Goal: Task Accomplishment & Management: Manage account settings

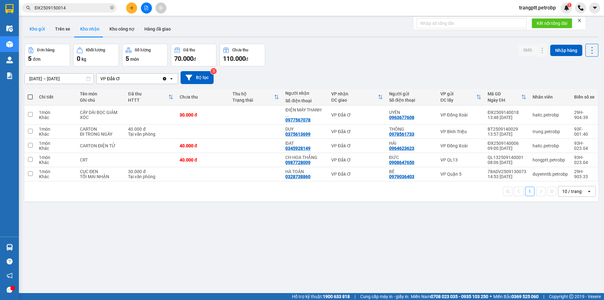
click at [40, 27] on button "Kho gửi" at bounding box center [37, 28] width 25 height 15
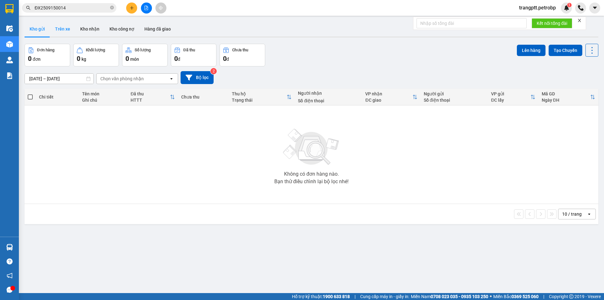
click at [69, 28] on button "Trên xe" at bounding box center [62, 28] width 25 height 15
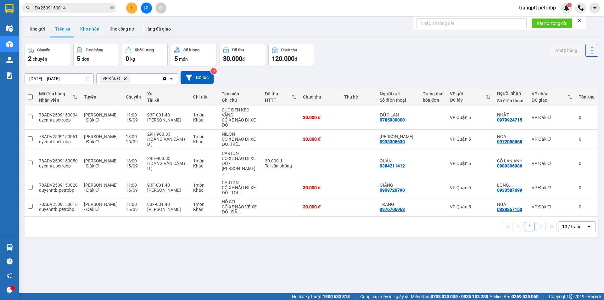
click at [91, 27] on button "Kho nhận" at bounding box center [89, 28] width 29 height 15
type input "[DATE] – [DATE]"
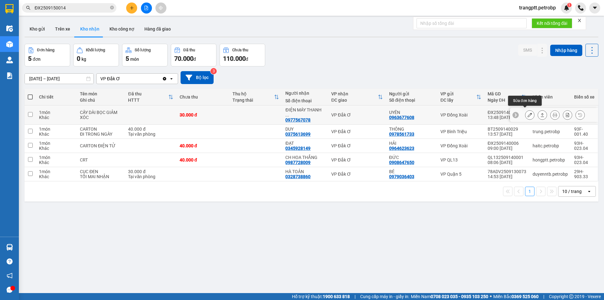
click at [527, 113] on icon at bounding box center [529, 115] width 4 height 4
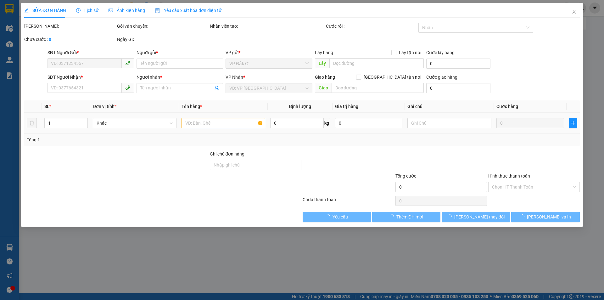
type input "0963677608"
type input "UYÊN"
type input "0977567078"
type input "ĐIỆN MÁY THANH PHONG"
type input "30.000"
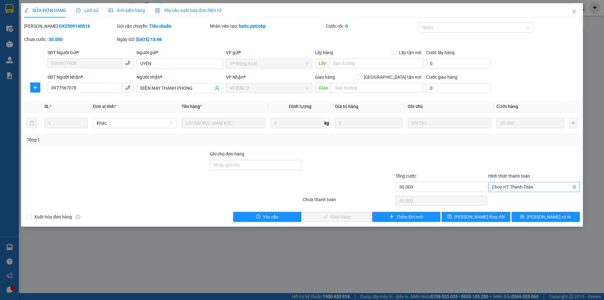
click at [514, 186] on span "Chọn HT Thanh Toán" at bounding box center [534, 186] width 84 height 9
drag, startPoint x: 509, startPoint y: 198, endPoint x: 497, endPoint y: 200, distance: 12.3
click at [509, 198] on div "Tại văn phòng" at bounding box center [534, 199] width 84 height 7
type input "0"
click at [344, 217] on span "[PERSON_NAME] và Giao hàng" at bounding box center [344, 216] width 60 height 7
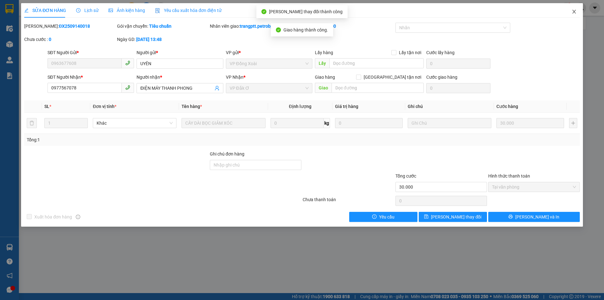
drag, startPoint x: 572, startPoint y: 10, endPoint x: 443, endPoint y: 28, distance: 130.5
click at [573, 10] on icon "close" at bounding box center [573, 11] width 5 height 5
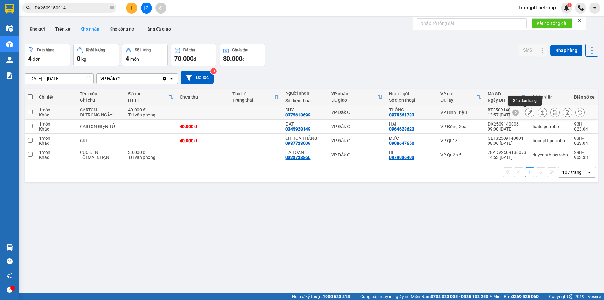
click at [527, 112] on icon at bounding box center [529, 112] width 4 height 4
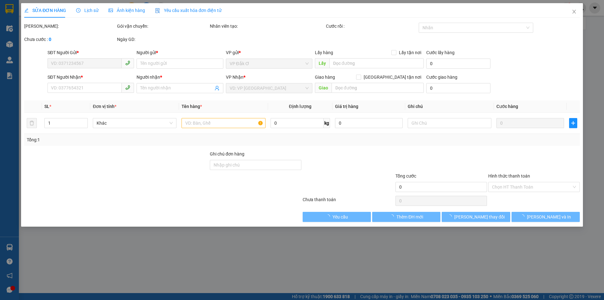
type input "0978561733"
type input "THÔNG"
type input "0375613699"
type input "DUY"
type input "40.000"
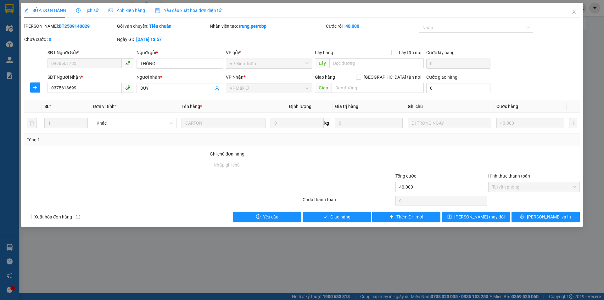
click at [504, 188] on span "Tại văn phòng" at bounding box center [534, 186] width 84 height 9
click at [336, 236] on div "SỬA ĐƠN HÀNG Lịch sử Ảnh kiện hàng Yêu cầu xuất hóa đơn điện tử Total Paid Fee …" at bounding box center [302, 150] width 604 height 300
click at [575, 10] on icon "close" at bounding box center [573, 11] width 5 height 5
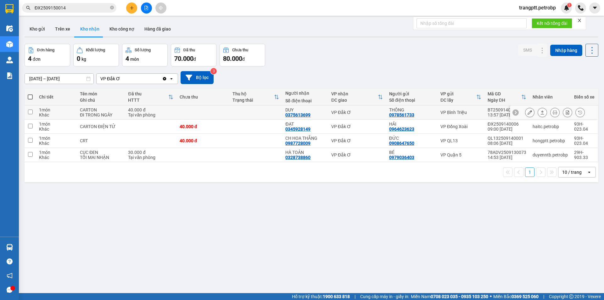
click at [525, 111] on button at bounding box center [529, 112] width 9 height 11
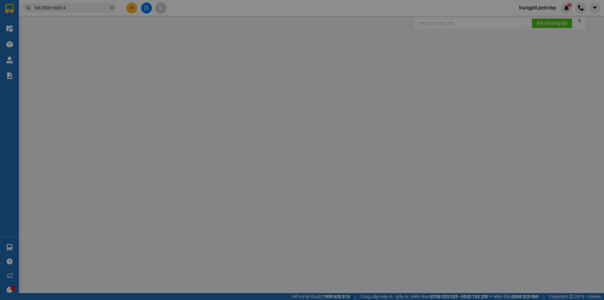
type input "0978561733"
type input "THÔNG"
type input "0375613699"
type input "DUY"
type input "40.000"
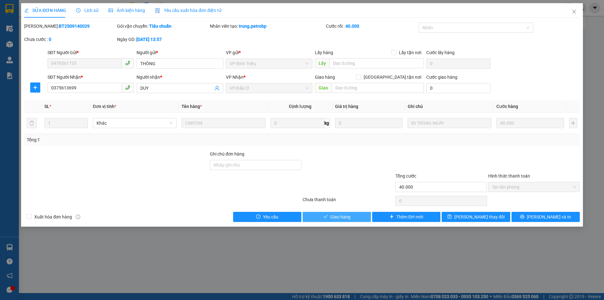
click at [334, 217] on span "Giao hàng" at bounding box center [340, 216] width 20 height 7
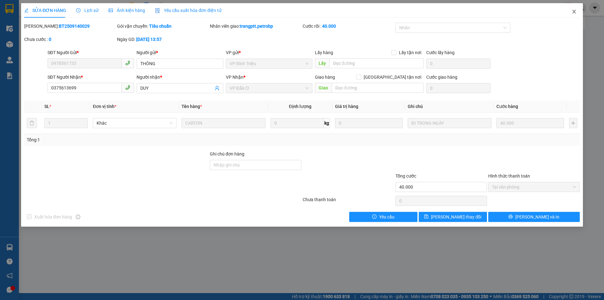
click at [578, 10] on span "Close" at bounding box center [574, 12] width 18 height 18
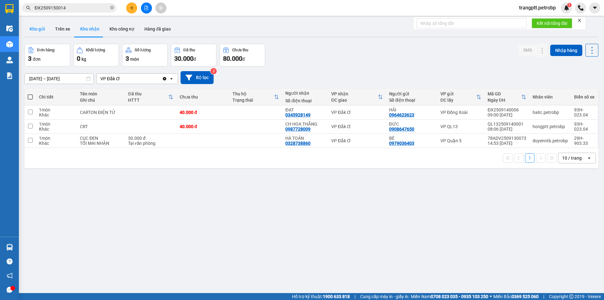
click at [36, 27] on button "Kho gửi" at bounding box center [37, 28] width 25 height 15
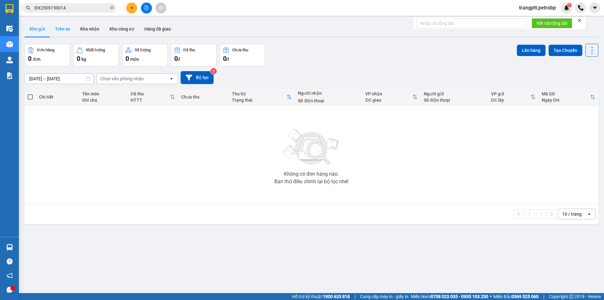
click at [67, 29] on button "Trên xe" at bounding box center [62, 28] width 25 height 15
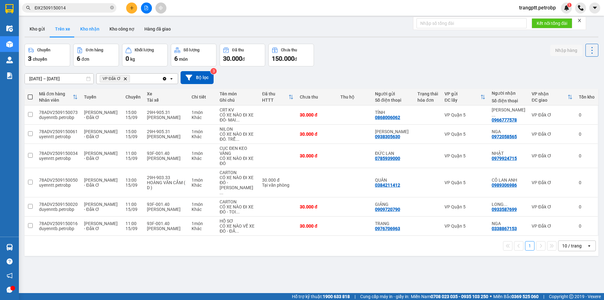
click at [86, 29] on button "Kho nhận" at bounding box center [89, 28] width 29 height 15
type input "[DATE] – [DATE]"
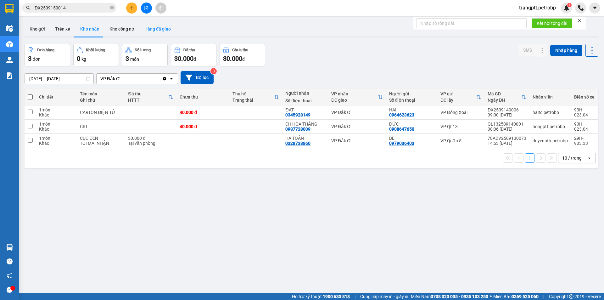
click at [159, 27] on button "Hàng đã giao" at bounding box center [157, 28] width 36 height 15
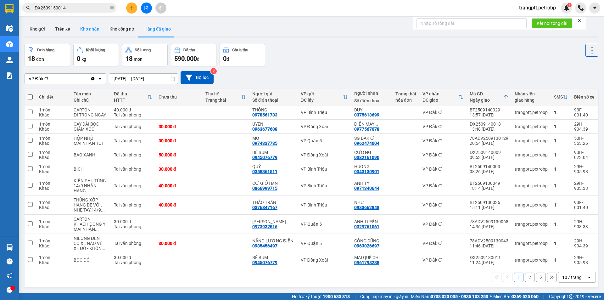
click at [88, 31] on button "Kho nhận" at bounding box center [89, 28] width 29 height 15
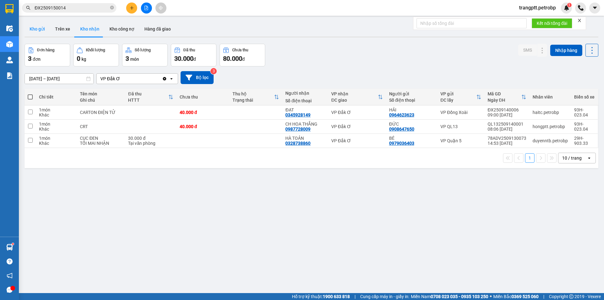
click at [40, 31] on button "Kho gửi" at bounding box center [37, 28] width 25 height 15
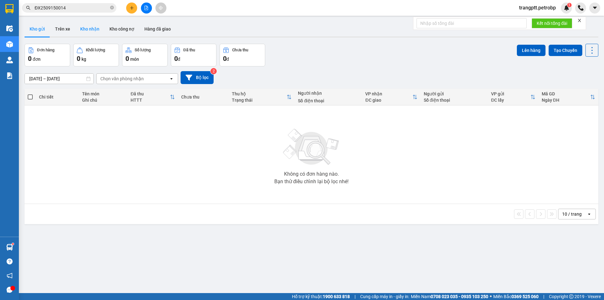
click at [91, 29] on button "Kho nhận" at bounding box center [89, 28] width 29 height 15
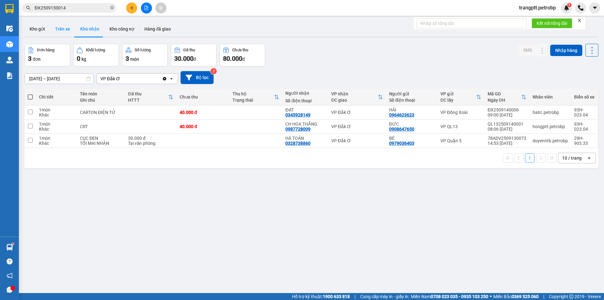
click at [53, 29] on button "Trên xe" at bounding box center [62, 28] width 25 height 15
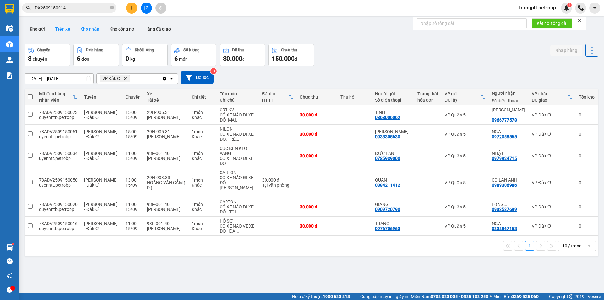
click at [91, 27] on button "Kho nhận" at bounding box center [89, 28] width 29 height 15
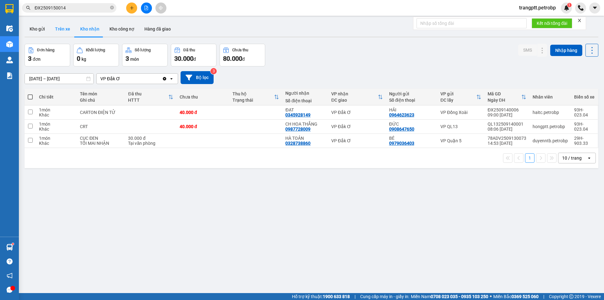
click at [59, 28] on button "Trên xe" at bounding box center [62, 28] width 25 height 15
type input "[DATE] – [DATE]"
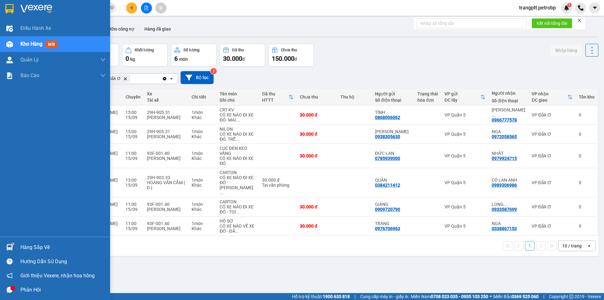
drag, startPoint x: 20, startPoint y: 245, endPoint x: 82, endPoint y: 254, distance: 61.9
click at [22, 245] on div "Hàng sắp về" at bounding box center [62, 246] width 85 height 9
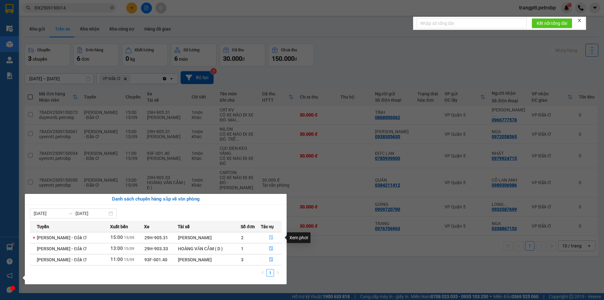
click at [269, 236] on icon "file-done" at bounding box center [271, 237] width 4 height 4
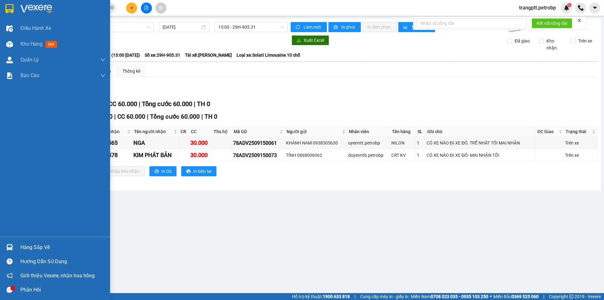
click at [42, 247] on div "Hàng sắp về" at bounding box center [62, 246] width 85 height 9
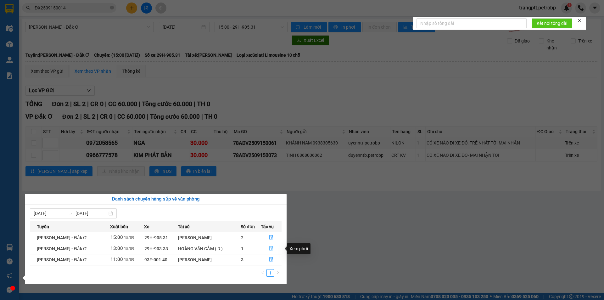
click at [270, 245] on button "button" at bounding box center [271, 248] width 20 height 10
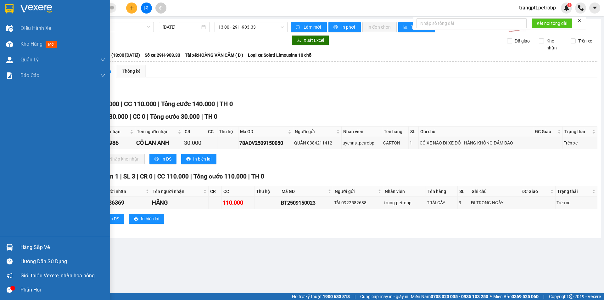
click at [25, 240] on div "Hàng sắp về" at bounding box center [55, 247] width 110 height 14
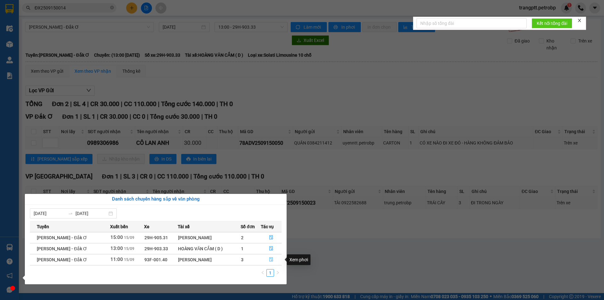
click at [269, 260] on icon "file-done" at bounding box center [271, 259] width 4 height 4
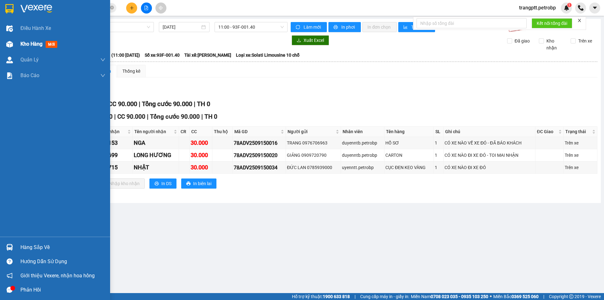
click at [4, 40] on div at bounding box center [9, 44] width 11 height 11
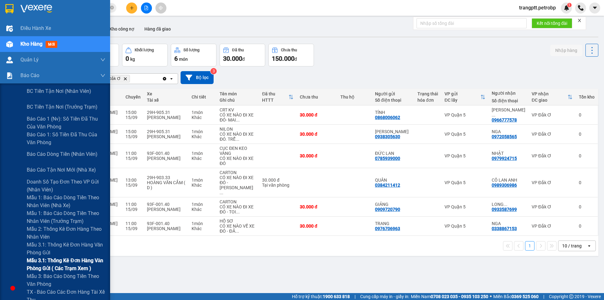
click at [54, 261] on span "Mẫu 3.1: Thống kê đơn hàng văn phòng gửi ( các trạm xem )" at bounding box center [66, 264] width 79 height 16
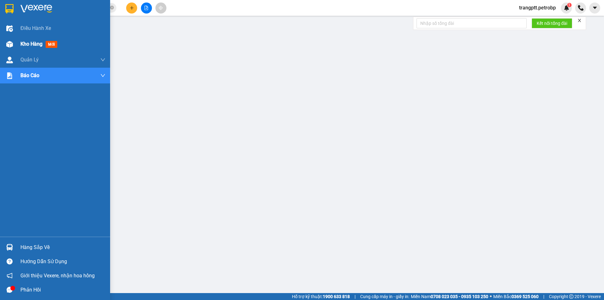
click at [10, 43] on img at bounding box center [9, 44] width 7 height 7
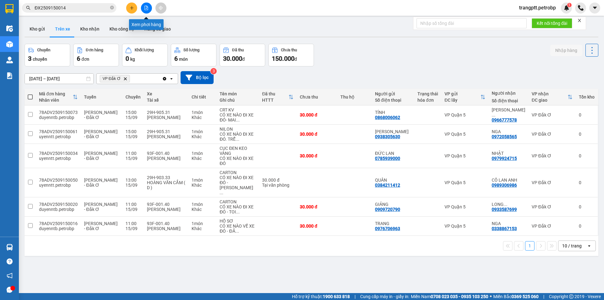
click at [144, 6] on icon "file-add" at bounding box center [146, 8] width 4 height 4
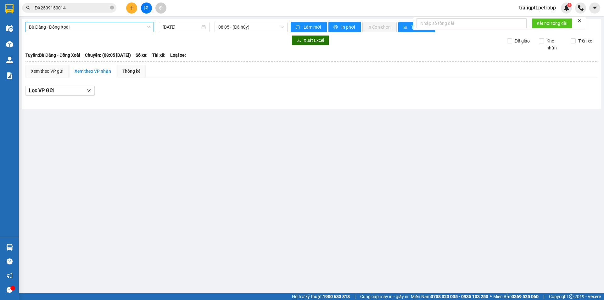
click at [81, 25] on span "Bù Đăng - Đồng Xoài" at bounding box center [89, 26] width 121 height 9
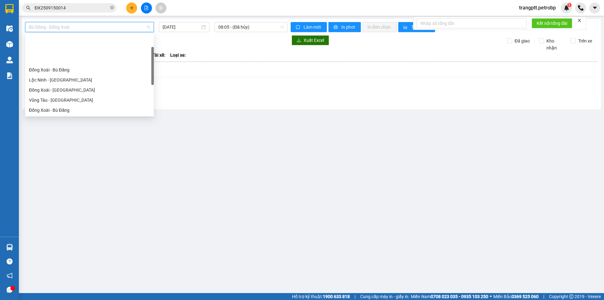
scroll to position [131, 0]
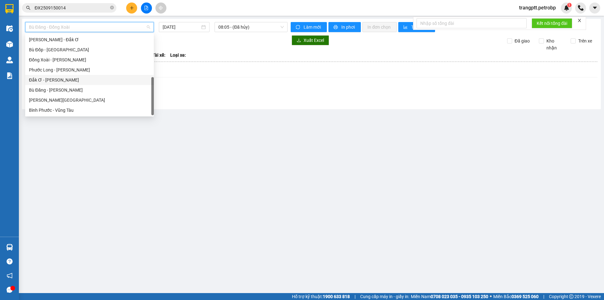
click at [53, 78] on div "Đắk Ơ - [PERSON_NAME]" at bounding box center [89, 79] width 121 height 7
type input "[DATE]"
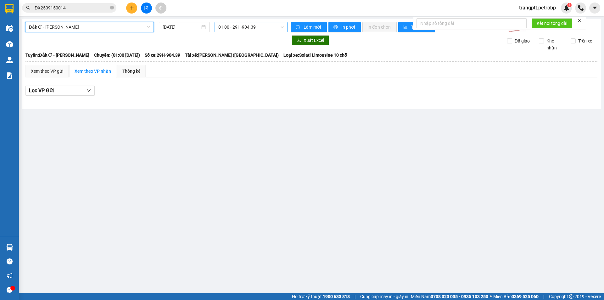
click at [247, 27] on span "01:00 - 29H-904.39" at bounding box center [250, 26] width 65 height 9
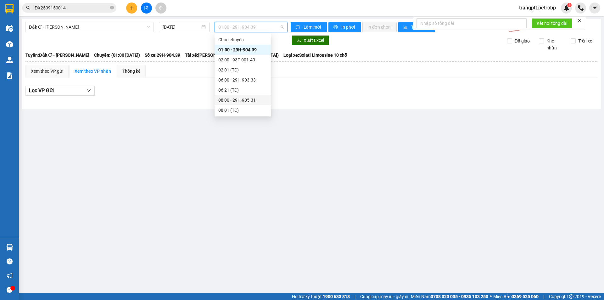
scroll to position [60, 0]
click at [233, 87] on div "15:00 - 29H-904.39" at bounding box center [242, 89] width 49 height 7
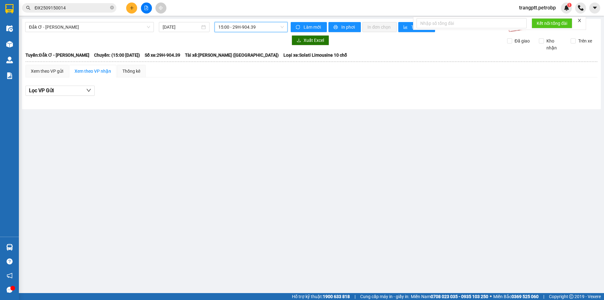
click at [235, 24] on span "15:00 - 29H-904.39" at bounding box center [250, 26] width 65 height 9
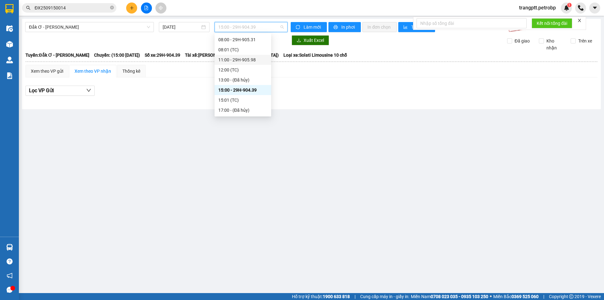
click at [229, 60] on div "11:00 - 29H-905.98" at bounding box center [242, 59] width 49 height 7
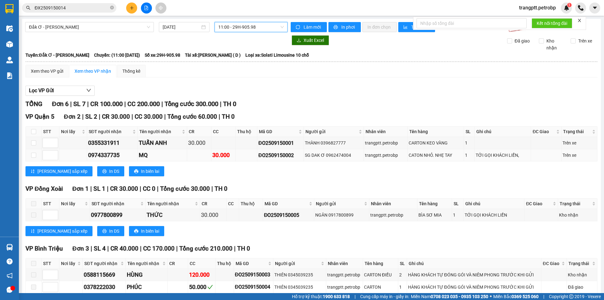
scroll to position [31, 0]
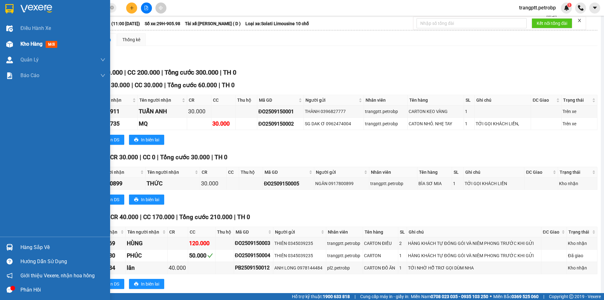
click at [14, 45] on div at bounding box center [9, 44] width 11 height 11
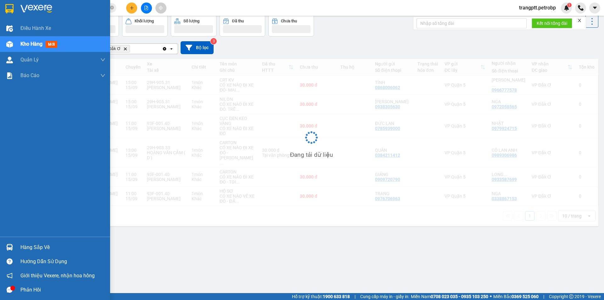
scroll to position [29, 0]
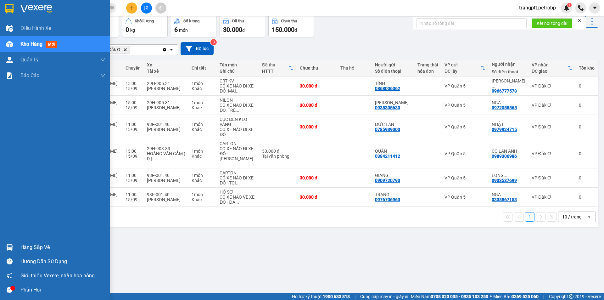
click at [32, 41] on span "Kho hàng" at bounding box center [31, 44] width 22 height 6
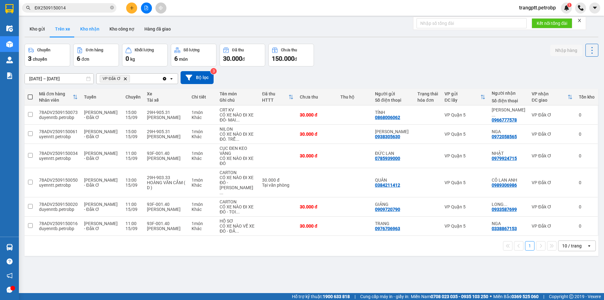
click at [87, 27] on button "Kho nhận" at bounding box center [89, 28] width 29 height 15
type input "[DATE] – [DATE]"
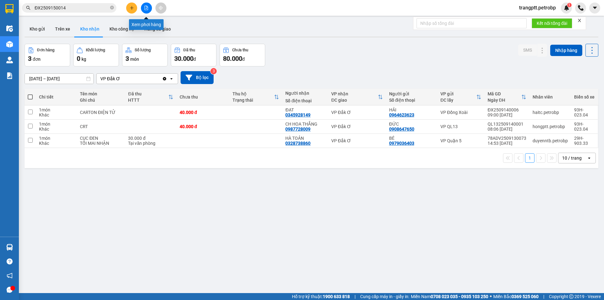
click at [145, 8] on icon "file-add" at bounding box center [146, 8] width 4 height 4
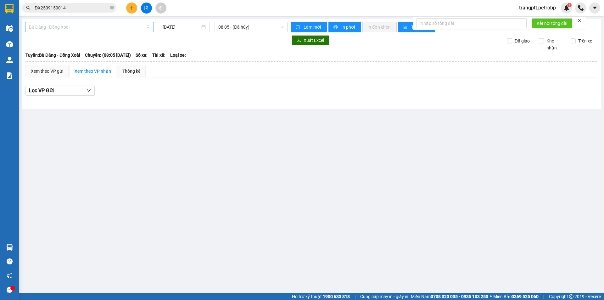
click at [86, 26] on span "Bù Đăng - Đồng Xoài" at bounding box center [89, 26] width 121 height 9
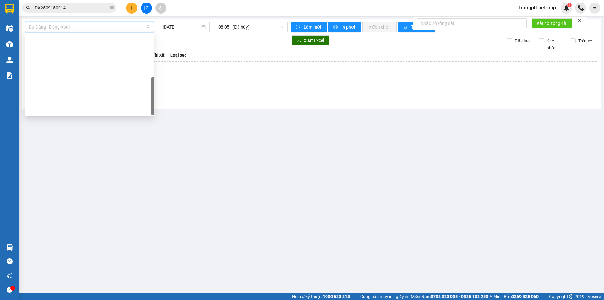
scroll to position [131, 0]
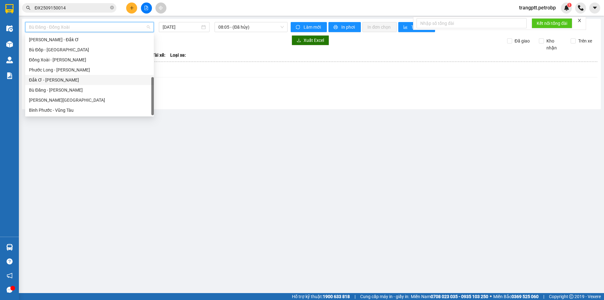
click at [57, 79] on div "Đắk Ơ - [PERSON_NAME]" at bounding box center [89, 79] width 121 height 7
type input "[DATE]"
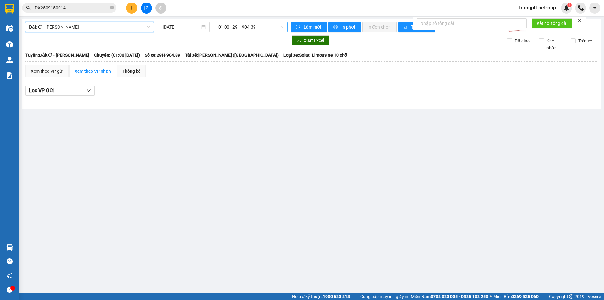
click at [237, 25] on span "01:00 - 29H-904.39" at bounding box center [250, 26] width 65 height 9
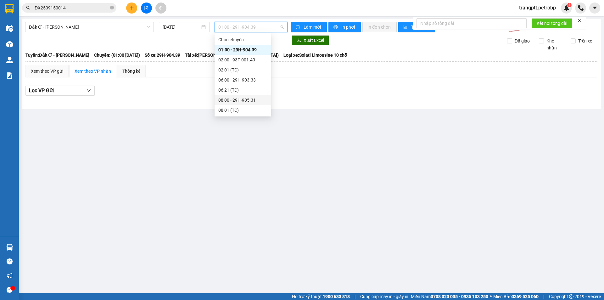
click at [238, 101] on div "08:00 - 29H-905.31" at bounding box center [242, 100] width 49 height 7
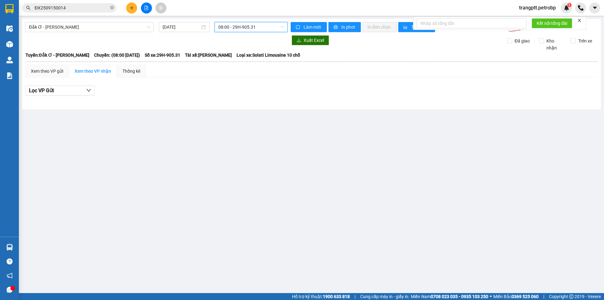
click at [235, 29] on span "08:00 - 29H-905.31" at bounding box center [250, 26] width 65 height 9
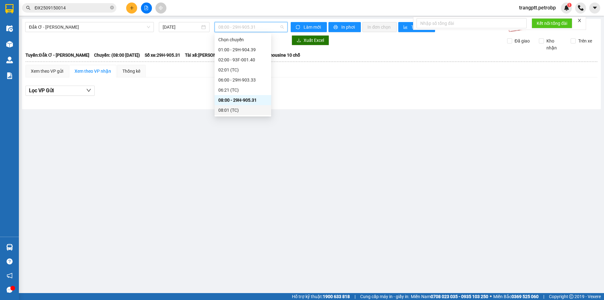
scroll to position [60, 0]
click at [235, 58] on div "11:00 - 29H-905.98" at bounding box center [242, 59] width 49 height 7
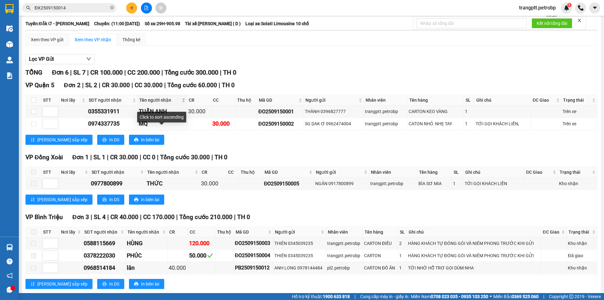
scroll to position [45, 0]
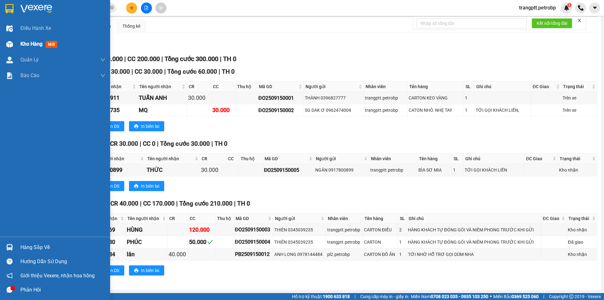
click at [21, 43] on span "Kho hàng" at bounding box center [31, 44] width 22 height 6
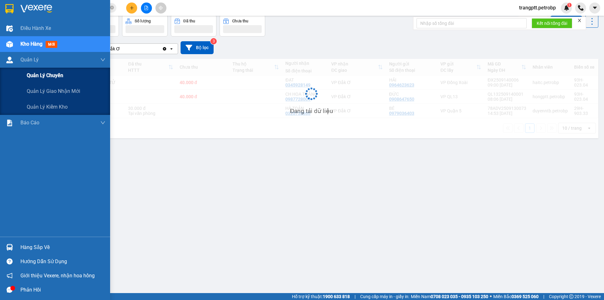
scroll to position [29, 0]
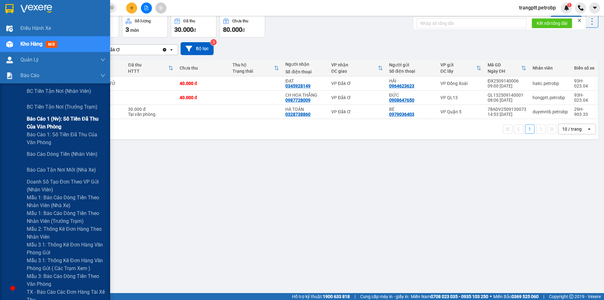
click at [58, 117] on span "Báo cáo 1 (nv): Số tiền đã thu của văn phòng" at bounding box center [66, 123] width 79 height 16
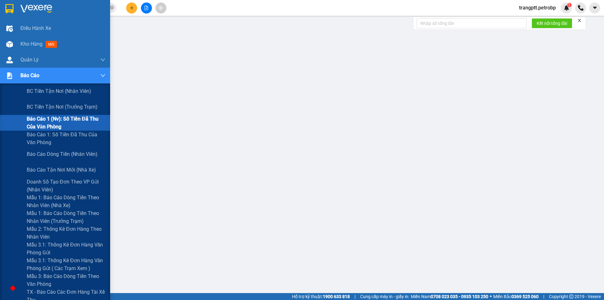
scroll to position [12, 0]
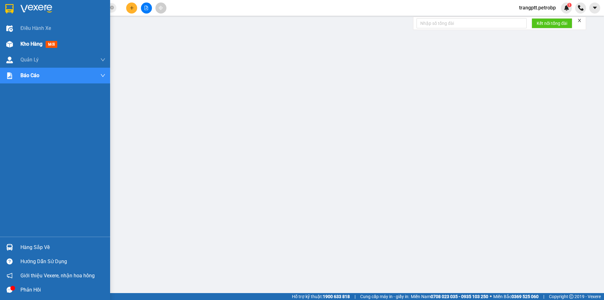
click at [26, 41] on span "Kho hàng" at bounding box center [31, 44] width 22 height 6
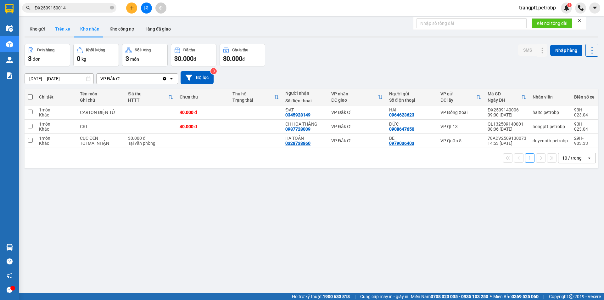
click at [59, 27] on button "Trên xe" at bounding box center [62, 28] width 25 height 15
type input "[DATE] – [DATE]"
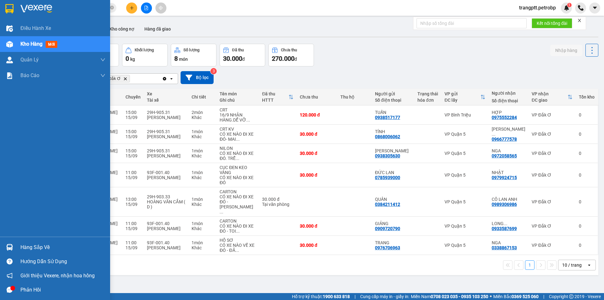
click at [39, 247] on div "Hàng sắp về" at bounding box center [62, 246] width 85 height 9
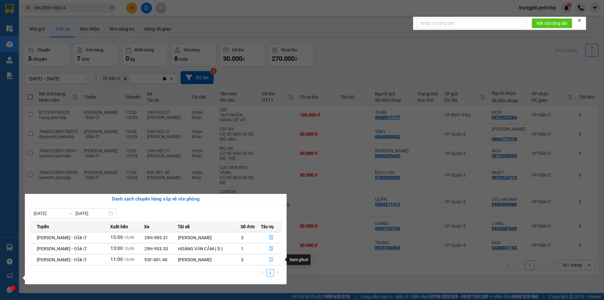
click at [272, 259] on icon "file-done" at bounding box center [271, 259] width 4 height 4
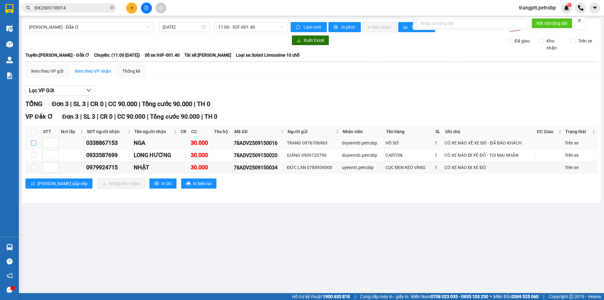
click at [33, 141] on input "checkbox" at bounding box center [33, 142] width 5 height 5
checkbox input "true"
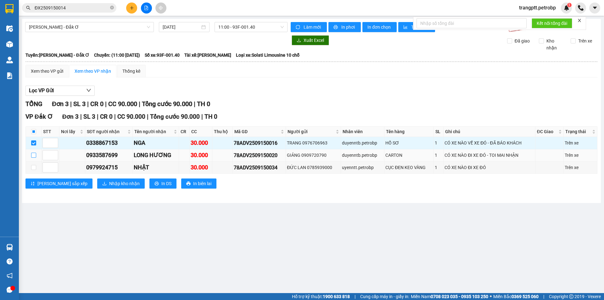
click at [32, 158] on label at bounding box center [33, 155] width 5 height 7
click at [32, 158] on input "checkbox" at bounding box center [33, 155] width 5 height 5
checkbox input "true"
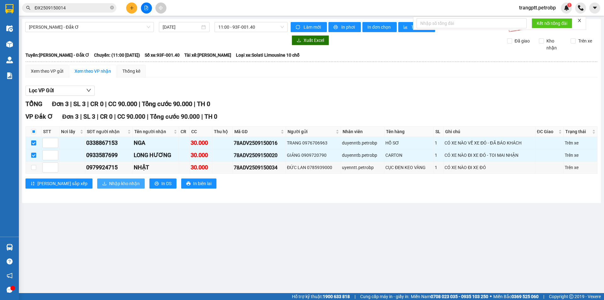
click at [109, 182] on span "Nhập kho nhận" at bounding box center [124, 183] width 31 height 7
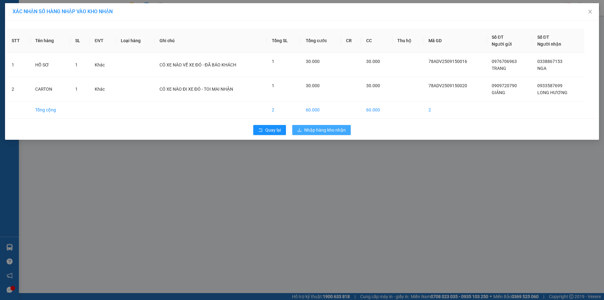
click at [326, 129] on span "Nhập hàng kho nhận" at bounding box center [325, 129] width 42 height 7
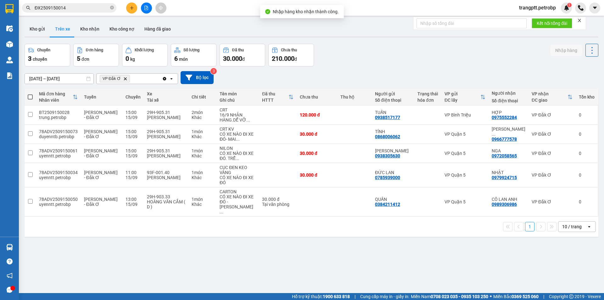
drag, startPoint x: 88, startPoint y: 29, endPoint x: 160, endPoint y: 43, distance: 73.8
click at [95, 31] on button "Kho nhận" at bounding box center [89, 28] width 29 height 15
type input "[DATE] – [DATE]"
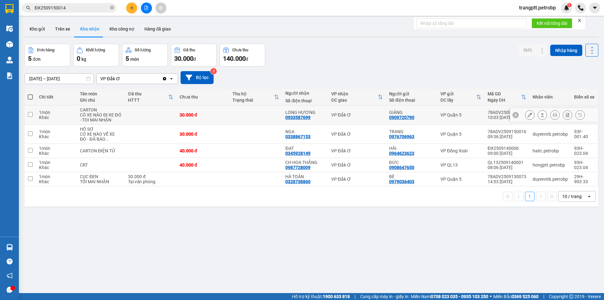
drag, startPoint x: 530, startPoint y: 114, endPoint x: 524, endPoint y: 115, distance: 6.4
click at [530, 114] on div at bounding box center [555, 114] width 60 height 9
click at [527, 114] on icon at bounding box center [529, 115] width 4 height 4
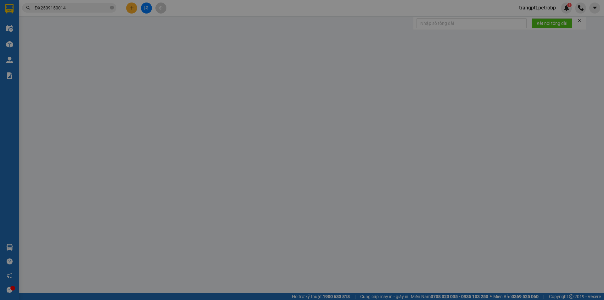
type input "0909720790"
type input "GIẢNG"
type input "0933587699"
type input "LONG HƯƠNG"
type input "30.000"
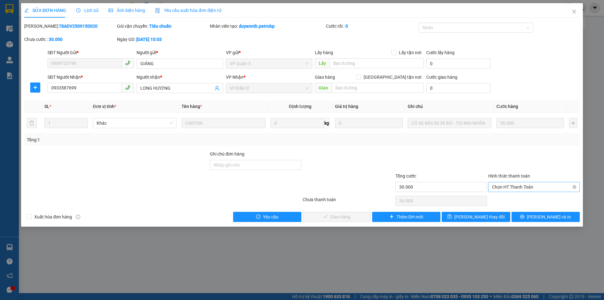
drag, startPoint x: 510, startPoint y: 184, endPoint x: 503, endPoint y: 189, distance: 8.6
click at [510, 185] on span "Chọn HT Thanh Toán" at bounding box center [534, 186] width 84 height 9
click at [502, 199] on div "Tại văn phòng" at bounding box center [534, 199] width 84 height 7
type input "0"
click at [336, 218] on span "[PERSON_NAME] và Giao hàng" at bounding box center [344, 216] width 60 height 7
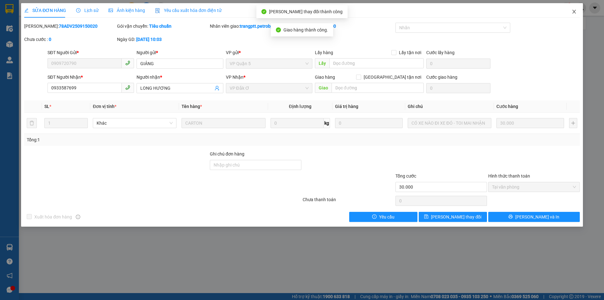
click at [574, 8] on span "Close" at bounding box center [574, 12] width 18 height 18
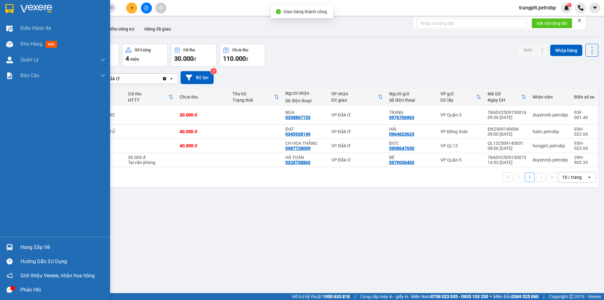
drag, startPoint x: 30, startPoint y: 247, endPoint x: 93, endPoint y: 251, distance: 63.4
click at [37, 246] on div "Hàng sắp về" at bounding box center [62, 246] width 85 height 9
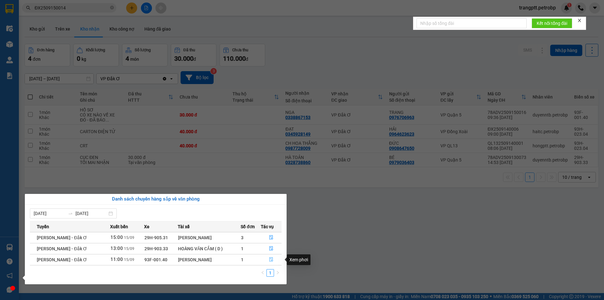
click at [269, 259] on icon "file-done" at bounding box center [271, 259] width 4 height 4
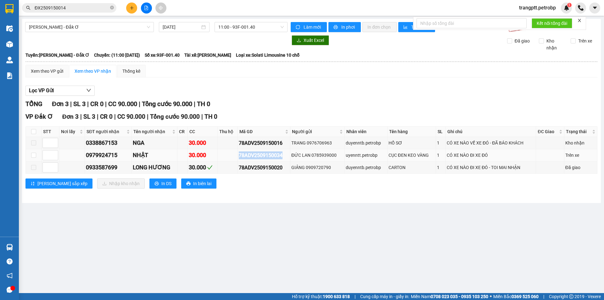
drag, startPoint x: 239, startPoint y: 154, endPoint x: 290, endPoint y: 151, distance: 51.0
click at [290, 151] on td "78ADV2509150034" at bounding box center [264, 155] width 53 height 12
copy div "78ADV2509150034"
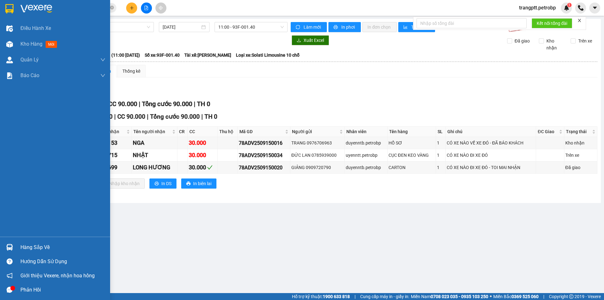
drag, startPoint x: 18, startPoint y: 41, endPoint x: 69, endPoint y: 259, distance: 224.1
click at [23, 47] on div "Kho hàng mới" at bounding box center [55, 44] width 110 height 16
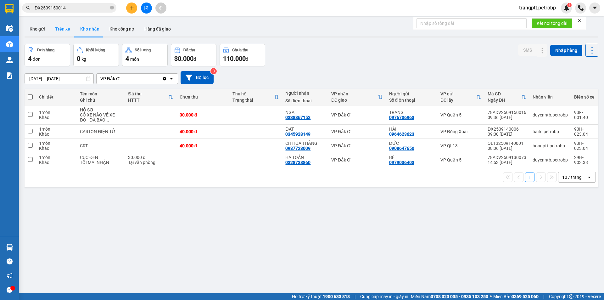
click at [63, 26] on button "Trên xe" at bounding box center [62, 28] width 25 height 15
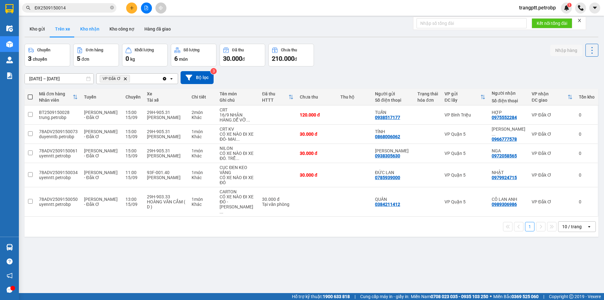
click at [87, 27] on button "Kho nhận" at bounding box center [89, 28] width 29 height 15
type input "[DATE] – [DATE]"
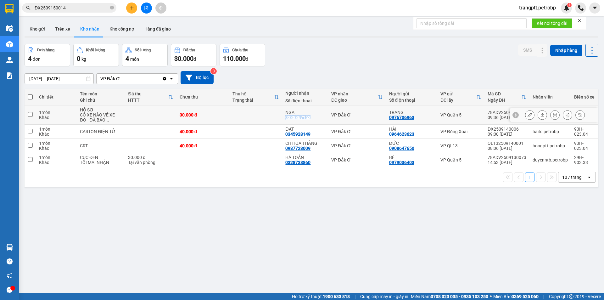
drag, startPoint x: 283, startPoint y: 116, endPoint x: 310, endPoint y: 116, distance: 26.4
click at [310, 116] on div "NGA 0338867153" at bounding box center [304, 115] width 39 height 10
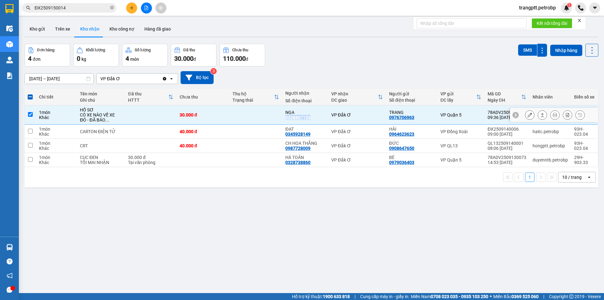
copy div "0338867153"
click at [176, 238] on div "ver 1.8.143 Kho gửi Trên xe Kho nhận Kho công nợ Hàng đã giao Đơn hàng 4 đơn Kh…" at bounding box center [311, 169] width 579 height 300
click at [30, 114] on input "checkbox" at bounding box center [30, 114] width 5 height 5
checkbox input "false"
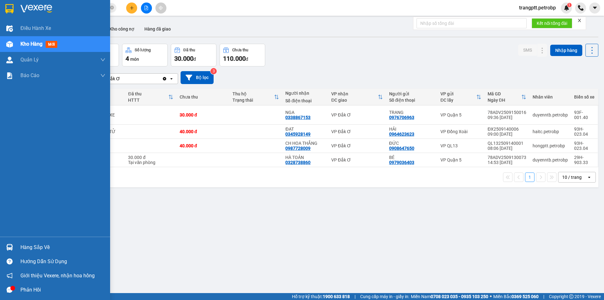
click at [25, 246] on div "Hàng sắp về" at bounding box center [62, 246] width 85 height 9
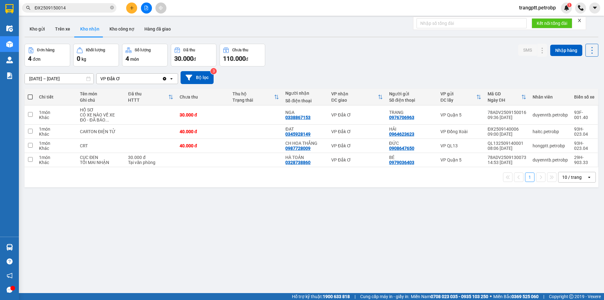
click at [325, 251] on section "Kết quả tìm kiếm ( 1 ) Bộ lọc Mã ĐH Trạng thái Món hàng Tổng cước Chưa cước Ngư…" at bounding box center [302, 150] width 604 height 300
click at [65, 28] on button "Trên xe" at bounding box center [62, 28] width 25 height 15
type input "[DATE] – [DATE]"
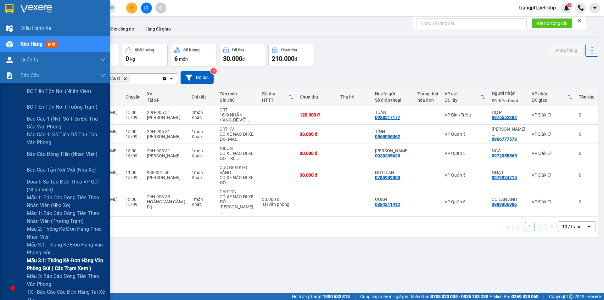
click at [52, 257] on span "Mẫu 3.1: Thống kê đơn hàng văn phòng gửi ( các trạm xem )" at bounding box center [66, 264] width 79 height 16
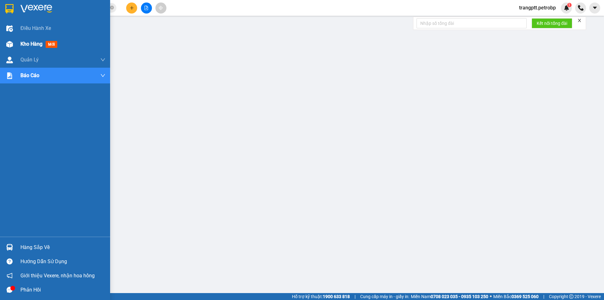
click at [9, 43] on img at bounding box center [9, 44] width 7 height 7
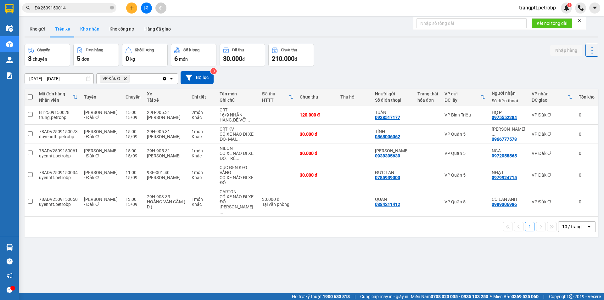
click at [90, 27] on button "Kho nhận" at bounding box center [89, 28] width 29 height 15
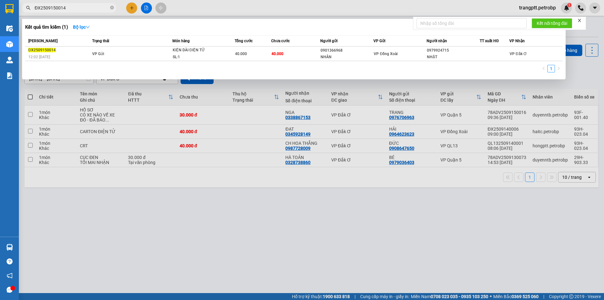
click at [82, 3] on span "ĐX2509150014" at bounding box center [69, 7] width 94 height 9
click at [230, 230] on div at bounding box center [302, 150] width 604 height 300
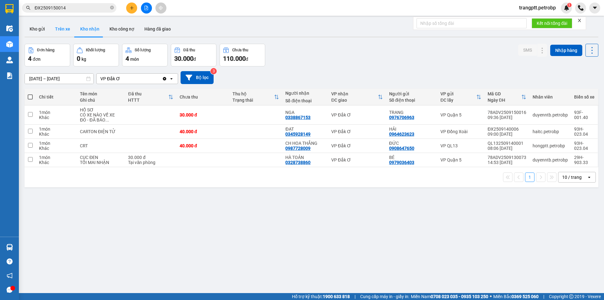
click at [57, 28] on button "Trên xe" at bounding box center [62, 28] width 25 height 15
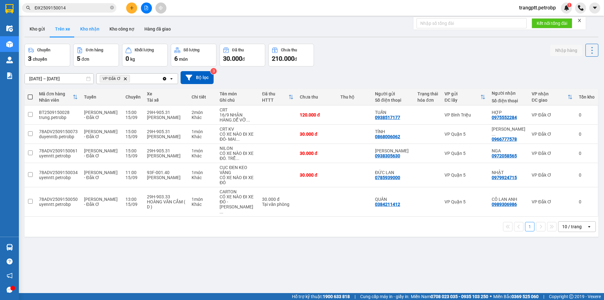
click at [88, 29] on button "Kho nhận" at bounding box center [89, 28] width 29 height 15
type input "[DATE] – [DATE]"
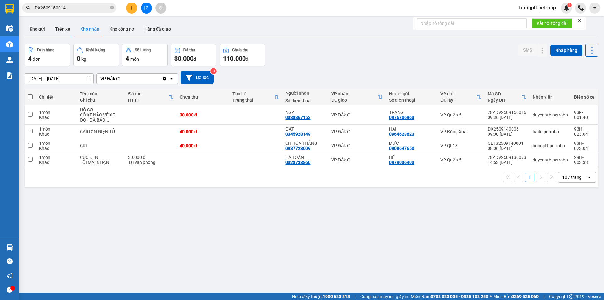
click at [78, 8] on input "ĐX2509150014" at bounding box center [72, 7] width 74 height 7
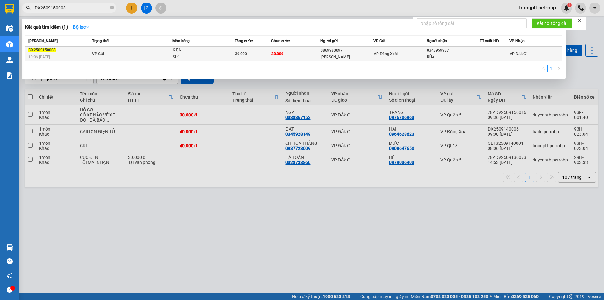
type input "ĐX2509150008"
click at [163, 58] on td "VP Gửi" at bounding box center [132, 54] width 82 height 14
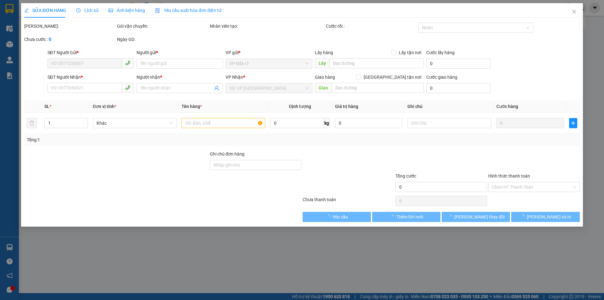
type input "0869980097"
type input "[PERSON_NAME]"
type input "0343959937"
type input "RÙA"
type input "30.000"
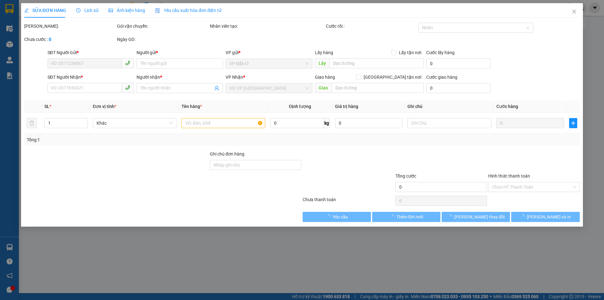
type input "30.000"
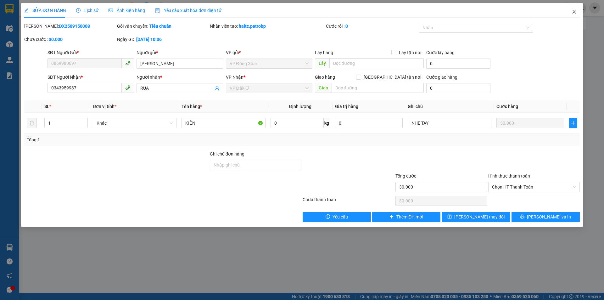
click at [576, 9] on span "Close" at bounding box center [574, 12] width 18 height 18
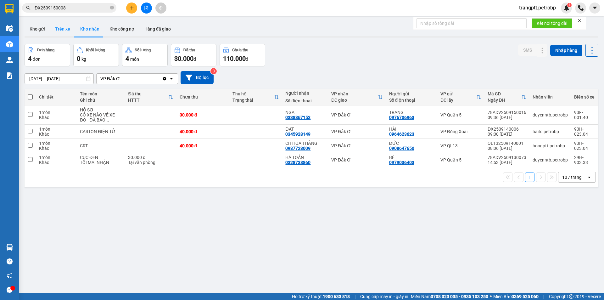
click at [62, 27] on button "Trên xe" at bounding box center [62, 28] width 25 height 15
type input "[DATE] – [DATE]"
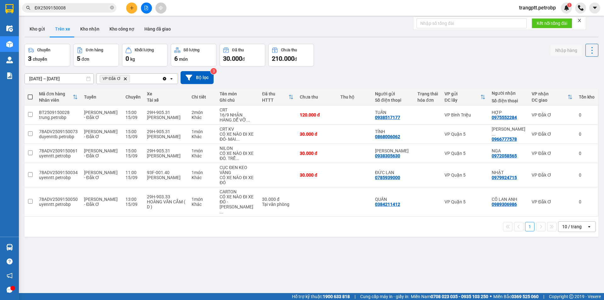
click at [183, 247] on div "ver 1.8.143 Kho gửi Trên xe Kho nhận Kho công nợ Hàng đã giao Chuyến 3 chuyến Đ…" at bounding box center [311, 169] width 579 height 300
click at [146, 5] on button at bounding box center [146, 8] width 11 height 11
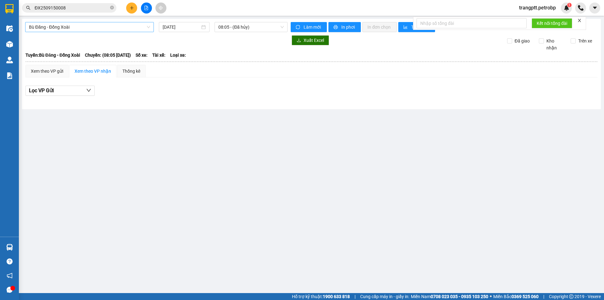
click at [80, 26] on span "Bù Đăng - Đồng Xoài" at bounding box center [89, 26] width 121 height 9
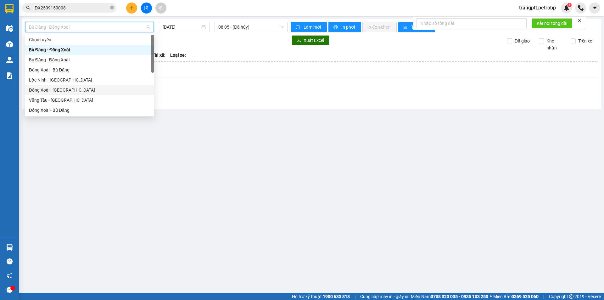
scroll to position [131, 0]
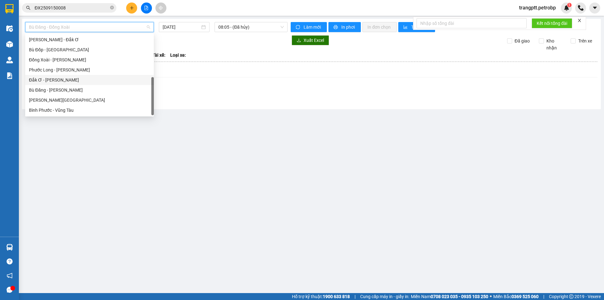
drag, startPoint x: 55, startPoint y: 79, endPoint x: 208, endPoint y: 40, distance: 157.9
click at [55, 78] on div "Đắk Ơ - [PERSON_NAME]" at bounding box center [89, 79] width 121 height 7
type input "[DATE]"
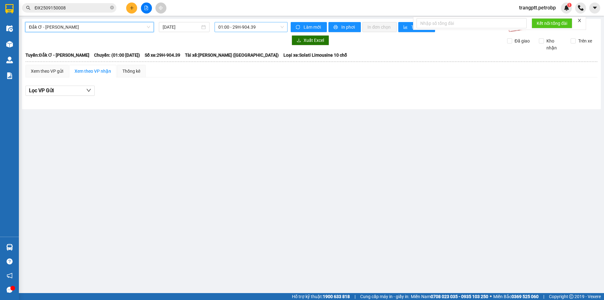
click at [239, 27] on span "01:00 - 29H-904.39" at bounding box center [250, 26] width 65 height 9
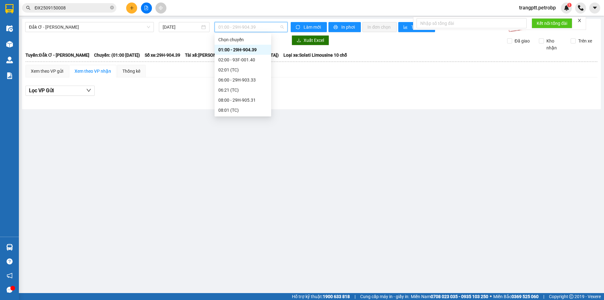
scroll to position [60, 0]
click at [237, 58] on div "11:00 - 29H-905.98" at bounding box center [242, 59] width 49 height 7
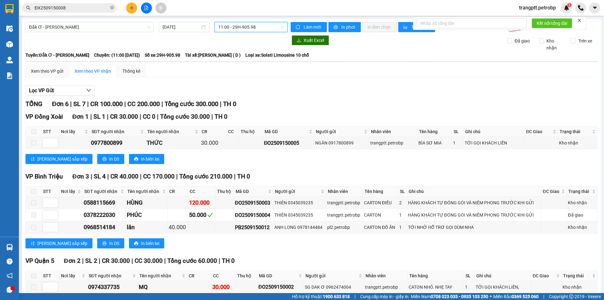
scroll to position [45, 0]
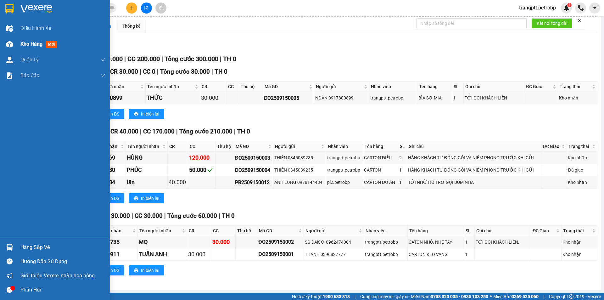
click at [4, 43] on div "Kho hàng mới" at bounding box center [55, 44] width 110 height 16
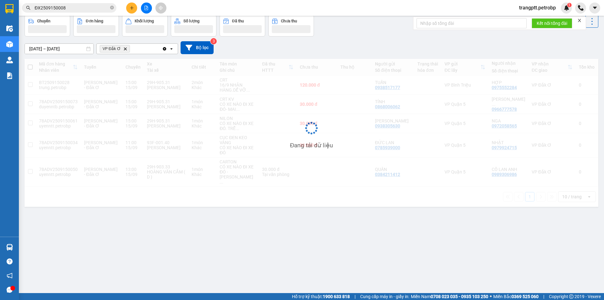
scroll to position [29, 0]
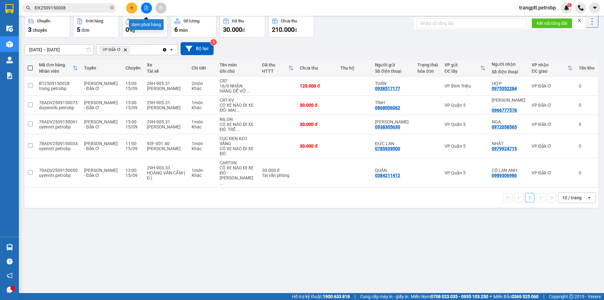
click at [147, 6] on icon "file-add" at bounding box center [146, 8] width 4 height 4
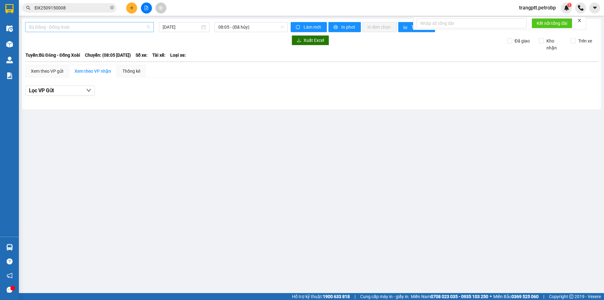
click at [69, 27] on span "Bù Đăng - Đồng Xoài" at bounding box center [89, 26] width 121 height 9
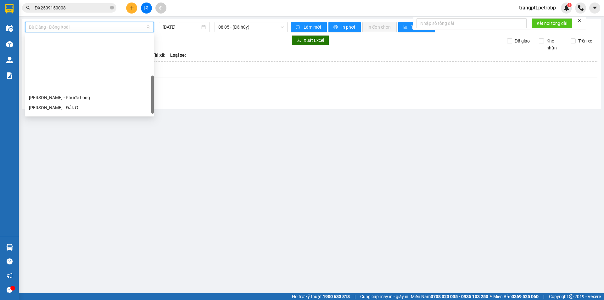
scroll to position [131, 0]
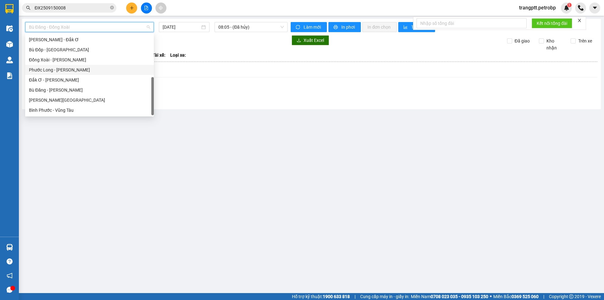
click at [57, 70] on div "Phước Long - [PERSON_NAME]" at bounding box center [89, 69] width 121 height 7
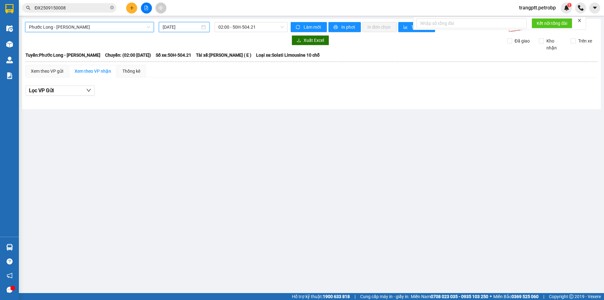
click at [179, 27] on input "[DATE]" at bounding box center [181, 27] width 37 height 7
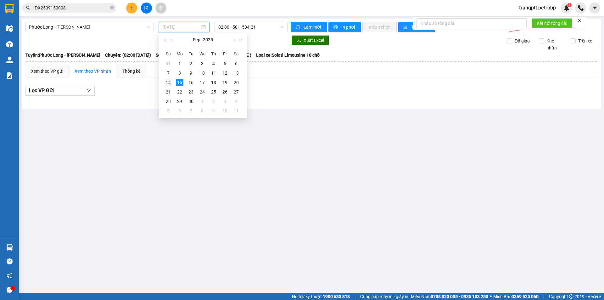
click at [170, 81] on div "14" at bounding box center [168, 83] width 8 height 8
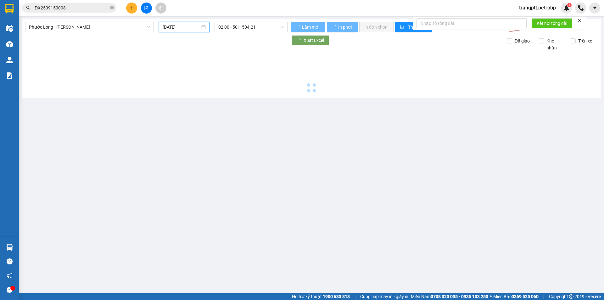
type input "[DATE]"
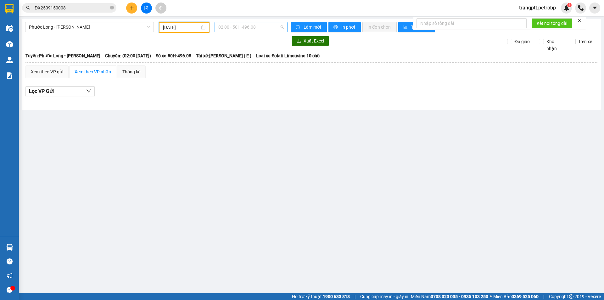
click at [235, 26] on span "02:00 - 50H-496.08" at bounding box center [250, 26] width 65 height 9
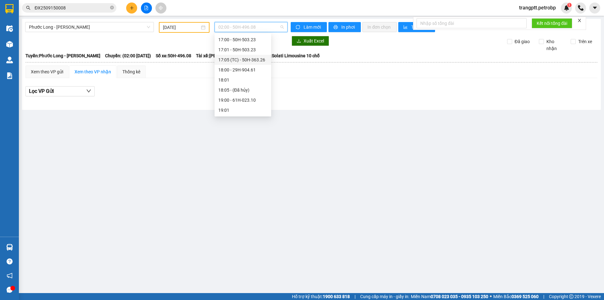
click at [249, 58] on div "17:05 (TC) - 50H-363.26" at bounding box center [242, 59] width 49 height 7
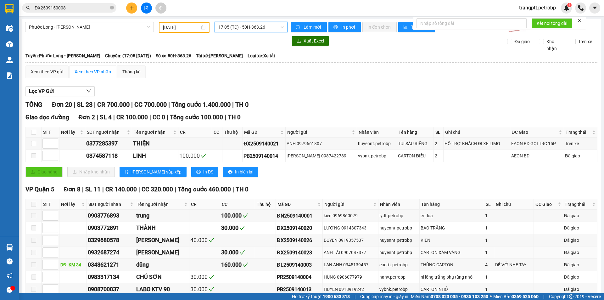
scroll to position [189, 0]
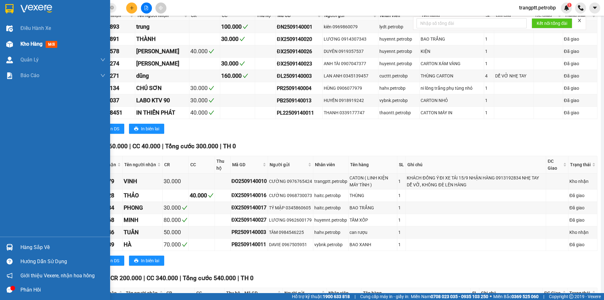
click at [14, 42] on div at bounding box center [9, 44] width 11 height 11
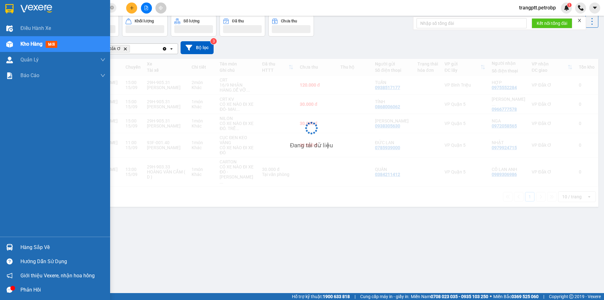
scroll to position [29, 0]
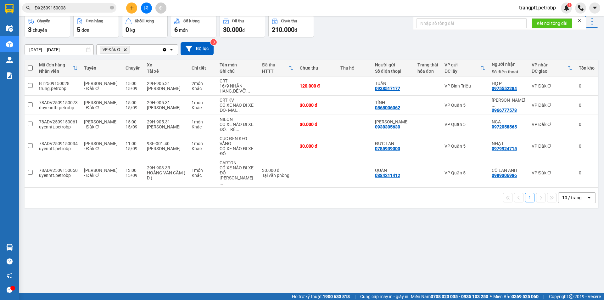
click at [67, 6] on input "ĐX2509150008" at bounding box center [72, 7] width 74 height 7
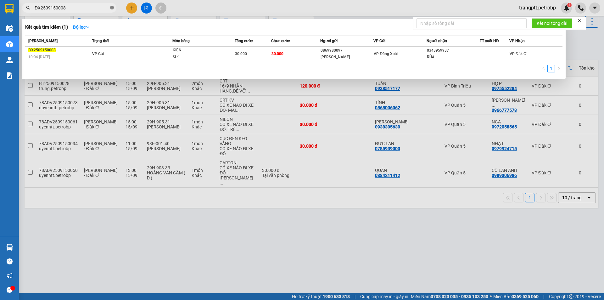
click at [113, 7] on icon "close-circle" at bounding box center [112, 8] width 4 height 4
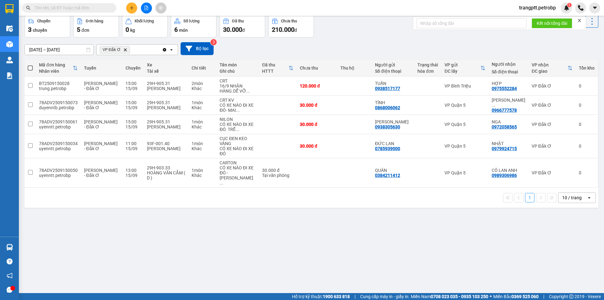
click at [81, 4] on span at bounding box center [69, 7] width 94 height 9
click at [58, 5] on input "text" at bounding box center [72, 7] width 74 height 7
paste input "78ADV2509150034"
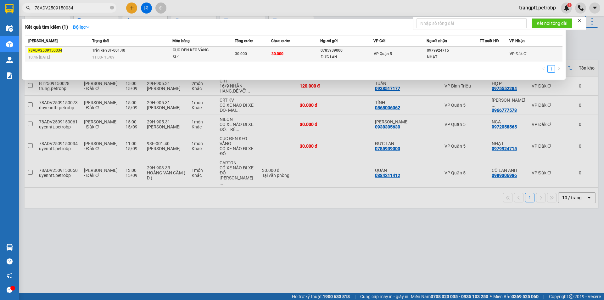
type input "78ADV2509150034"
click at [65, 54] on div "10:46 [DATE]" at bounding box center [59, 57] width 62 height 7
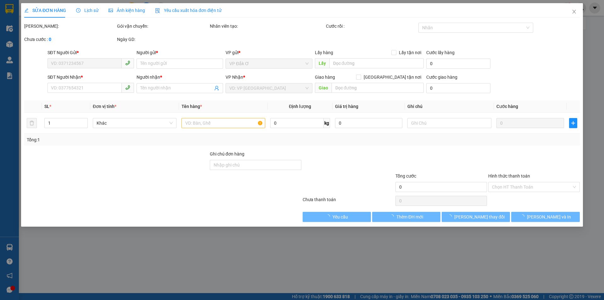
type input "0785939000"
type input "ĐỨC LAN"
type input "0979924715"
type input "NHẬT"
type input "30.000"
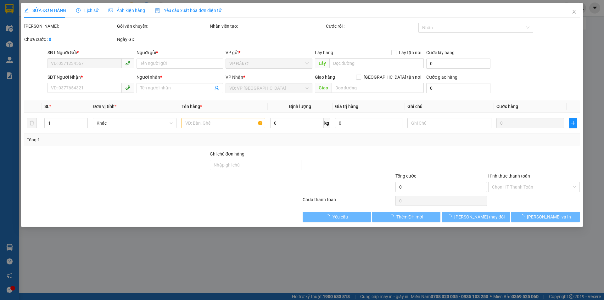
type input "30.000"
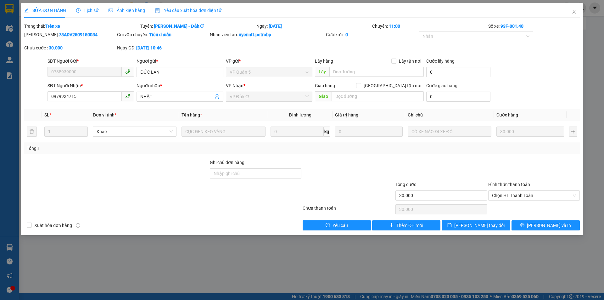
click at [85, 9] on span "Lịch sử" at bounding box center [87, 10] width 22 height 5
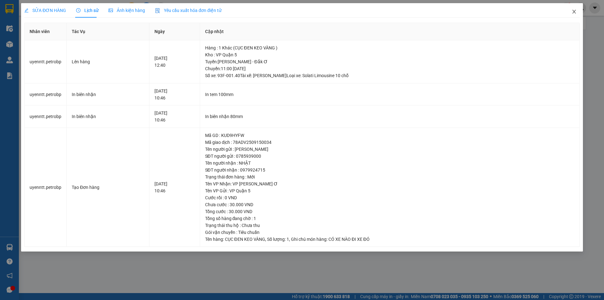
click at [573, 13] on icon "close" at bounding box center [573, 12] width 3 height 4
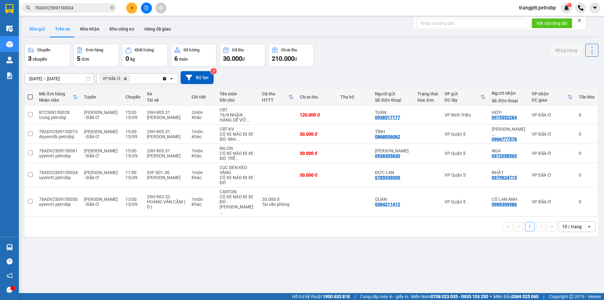
click at [36, 28] on button "Kho gửi" at bounding box center [37, 28] width 25 height 15
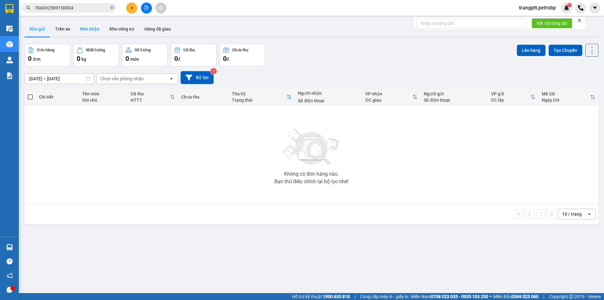
click at [87, 27] on button "Kho nhận" at bounding box center [89, 28] width 29 height 15
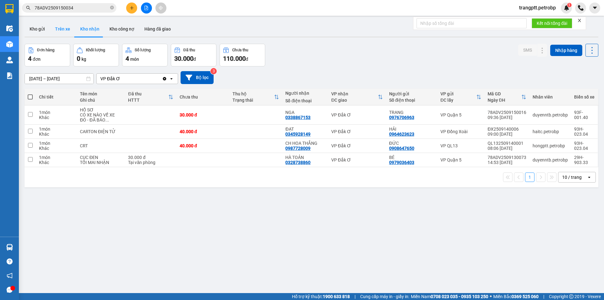
click at [61, 30] on button "Trên xe" at bounding box center [62, 28] width 25 height 15
type input "[DATE] – [DATE]"
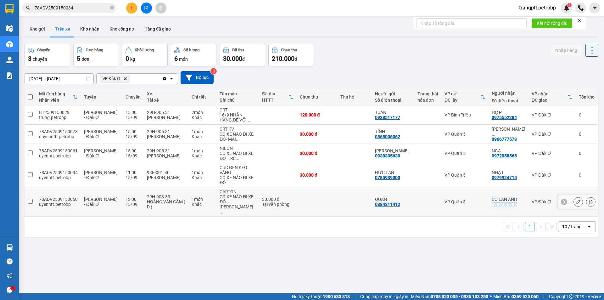
drag, startPoint x: 491, startPoint y: 200, endPoint x: 520, endPoint y: 199, distance: 28.6
click at [520, 199] on td "CÔ LAN ANH 0989306986" at bounding box center [508, 201] width 40 height 29
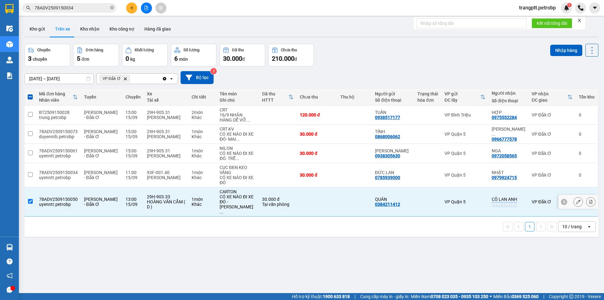
copy div "0989306986"
click at [31, 199] on input "checkbox" at bounding box center [30, 201] width 5 height 5
checkbox input "false"
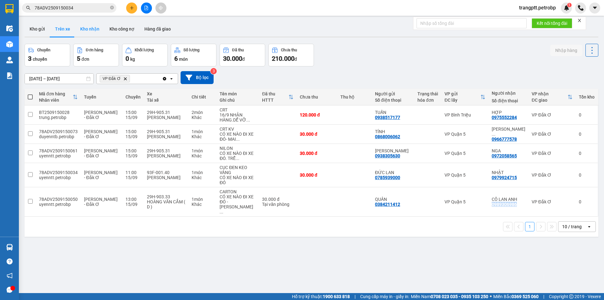
click at [88, 27] on button "Kho nhận" at bounding box center [89, 28] width 29 height 15
type input "[DATE] – [DATE]"
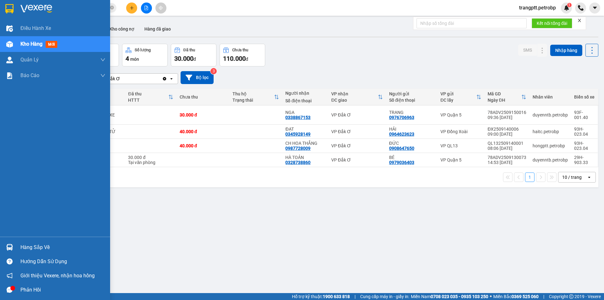
drag, startPoint x: 37, startPoint y: 245, endPoint x: 42, endPoint y: 247, distance: 5.2
click at [38, 245] on div "Hàng sắp về" at bounding box center [62, 246] width 85 height 9
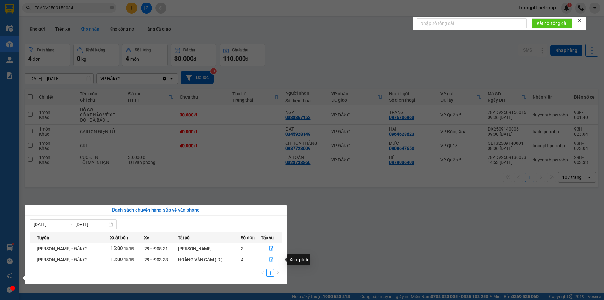
click at [271, 260] on icon "file-done" at bounding box center [271, 259] width 4 height 4
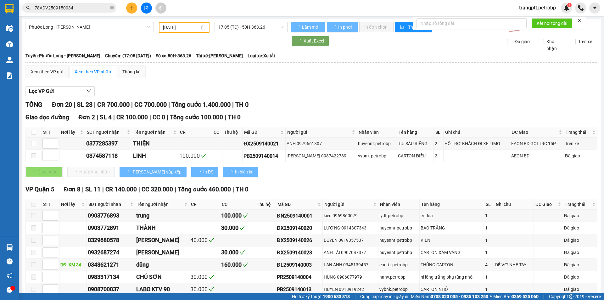
type input "[DATE]"
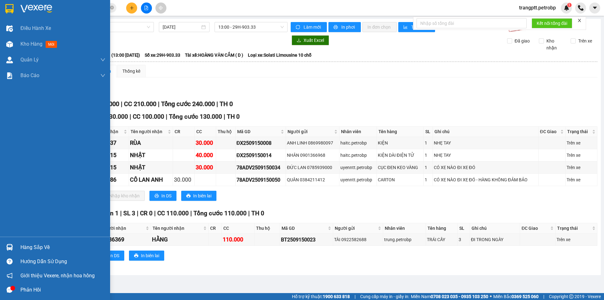
click at [31, 246] on div "Hàng sắp về" at bounding box center [62, 246] width 85 height 9
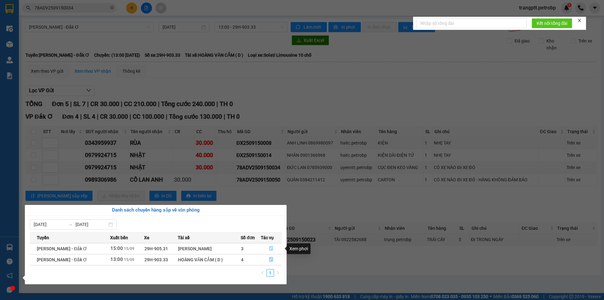
click at [271, 247] on icon "file-done" at bounding box center [271, 248] width 4 height 4
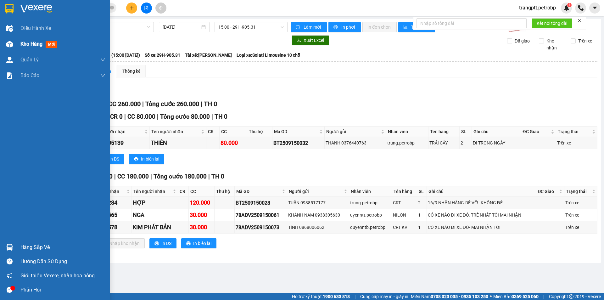
click at [14, 43] on div at bounding box center [9, 44] width 11 height 11
